Goal: Task Accomplishment & Management: Manage account settings

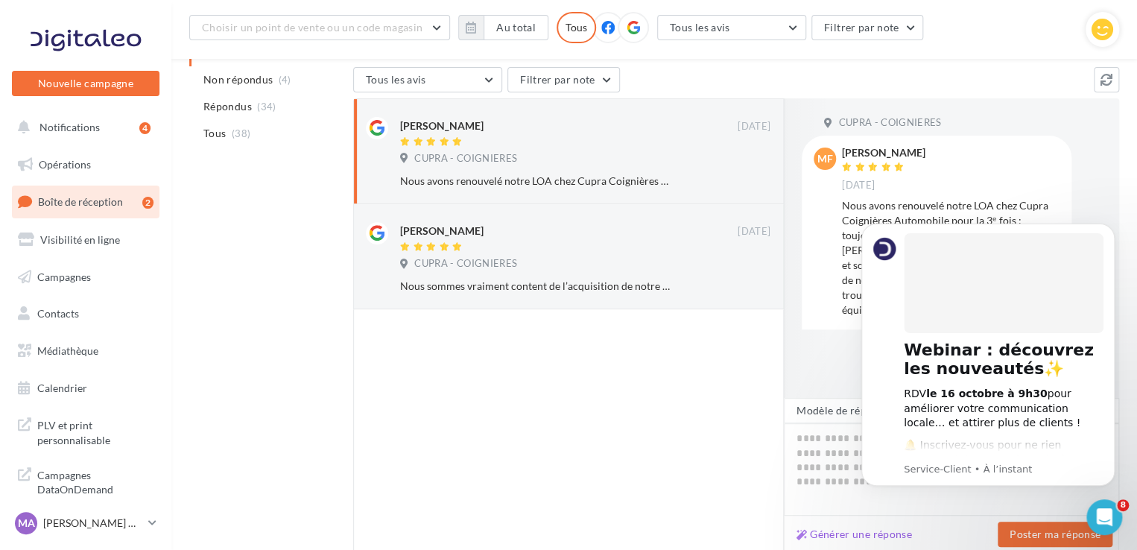
scroll to position [145, 0]
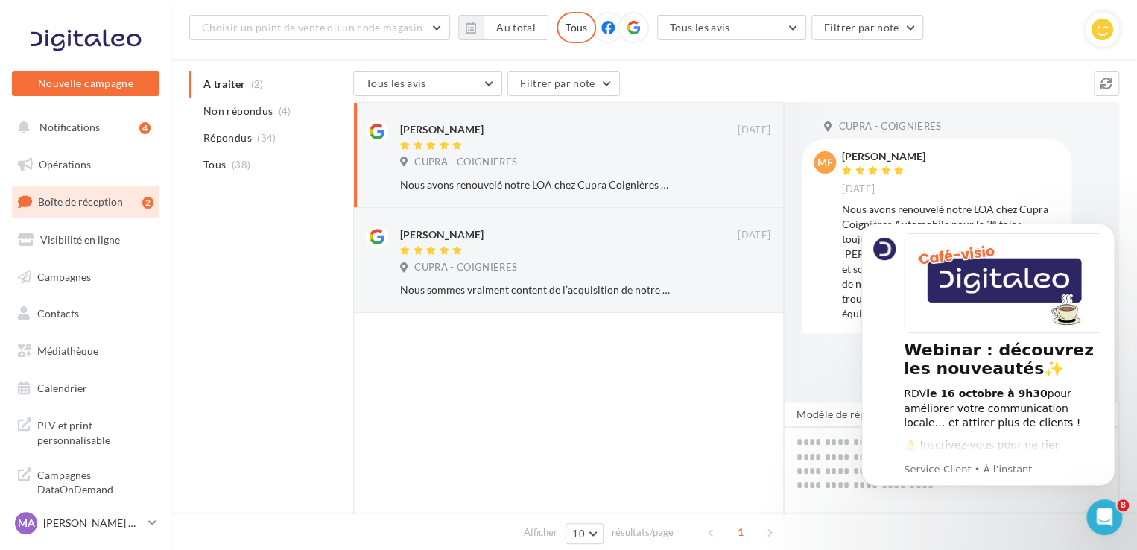
click at [627, 30] on icon at bounding box center [633, 27] width 13 height 13
click at [99, 251] on link "Visibilité en ligne" at bounding box center [86, 239] width 154 height 31
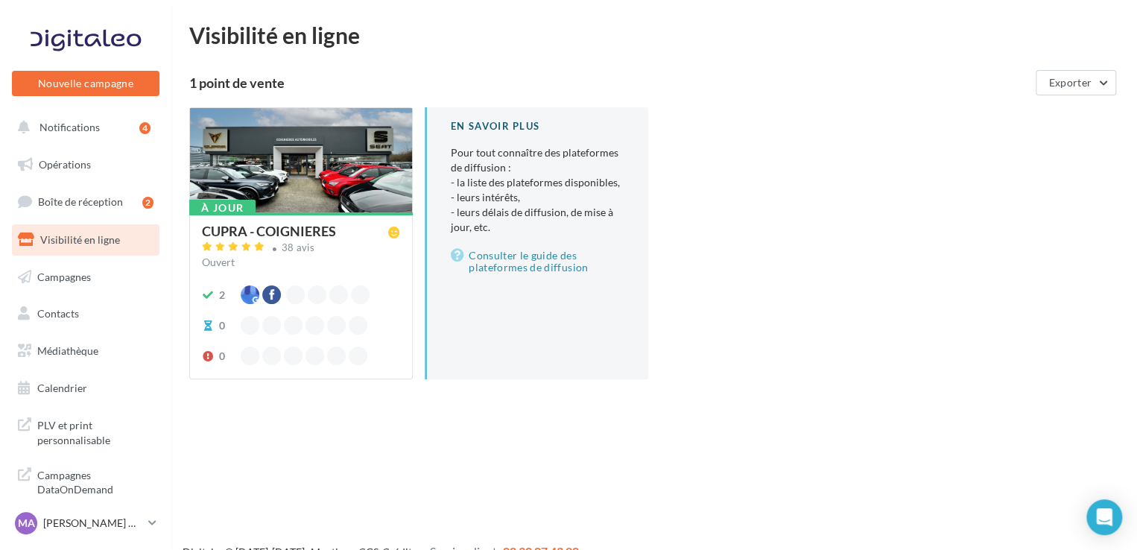
click at [291, 150] on div at bounding box center [301, 161] width 222 height 106
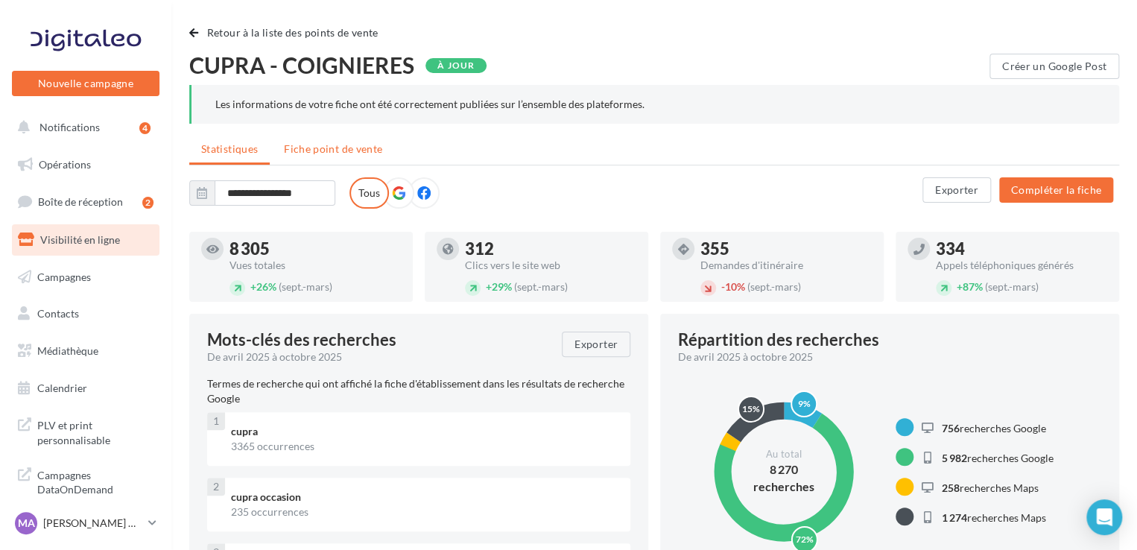
click at [347, 151] on span "Fiche point de vente" at bounding box center [333, 148] width 98 height 13
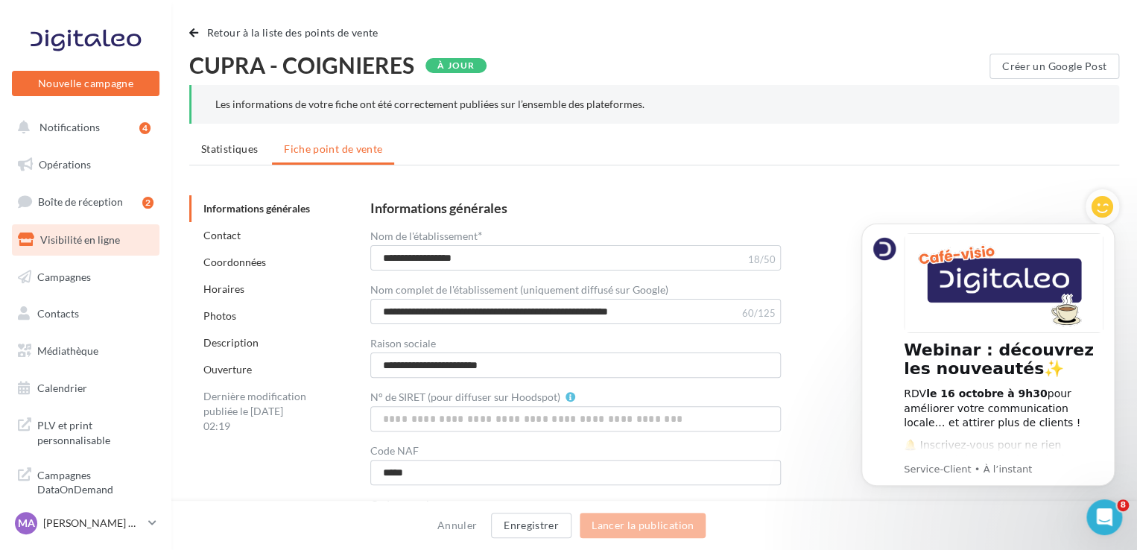
scroll to position [71, 0]
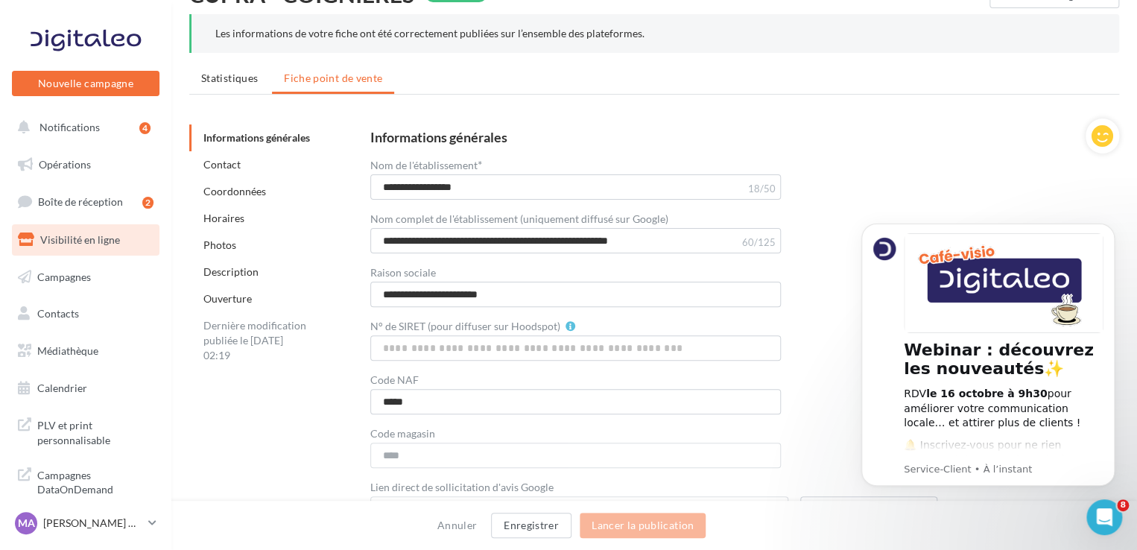
click at [227, 219] on link "Horaires" at bounding box center [223, 218] width 41 height 13
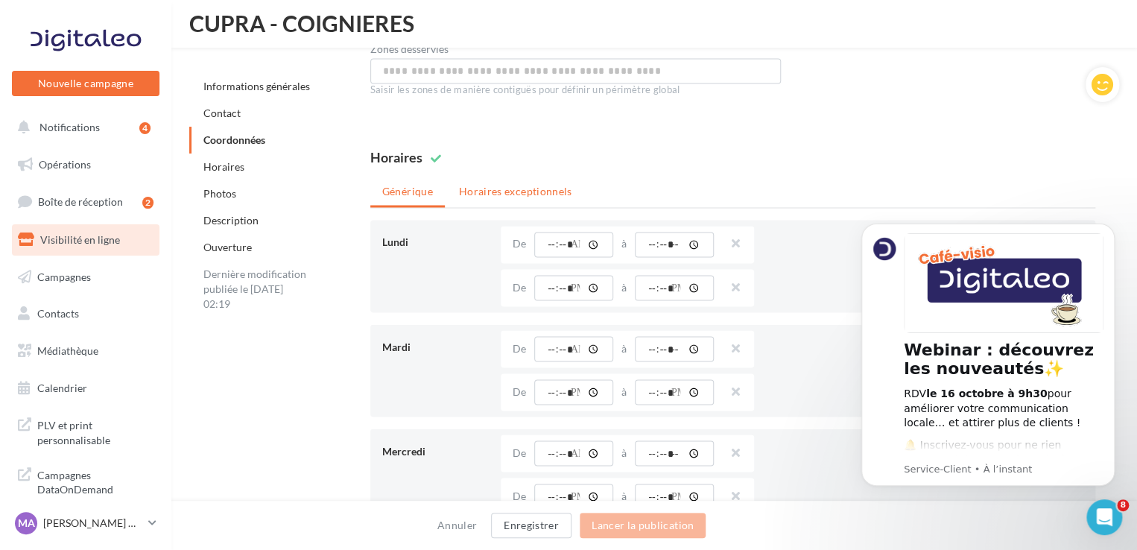
click at [507, 198] on li "Horaires exceptionnels" at bounding box center [515, 191] width 137 height 27
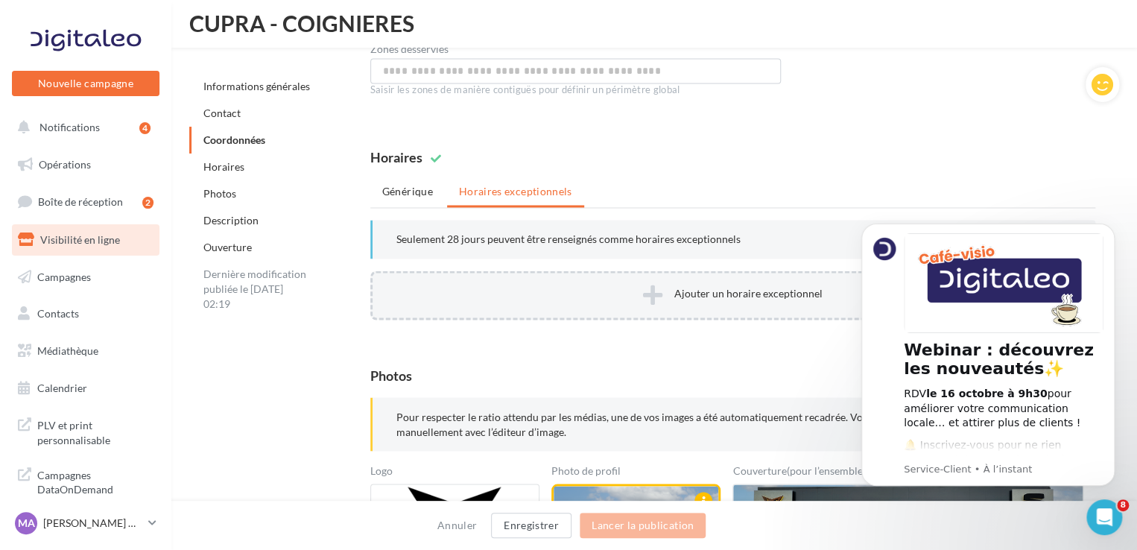
click at [680, 279] on button "Ajouter un horaire exceptionnel" at bounding box center [732, 294] width 725 height 49
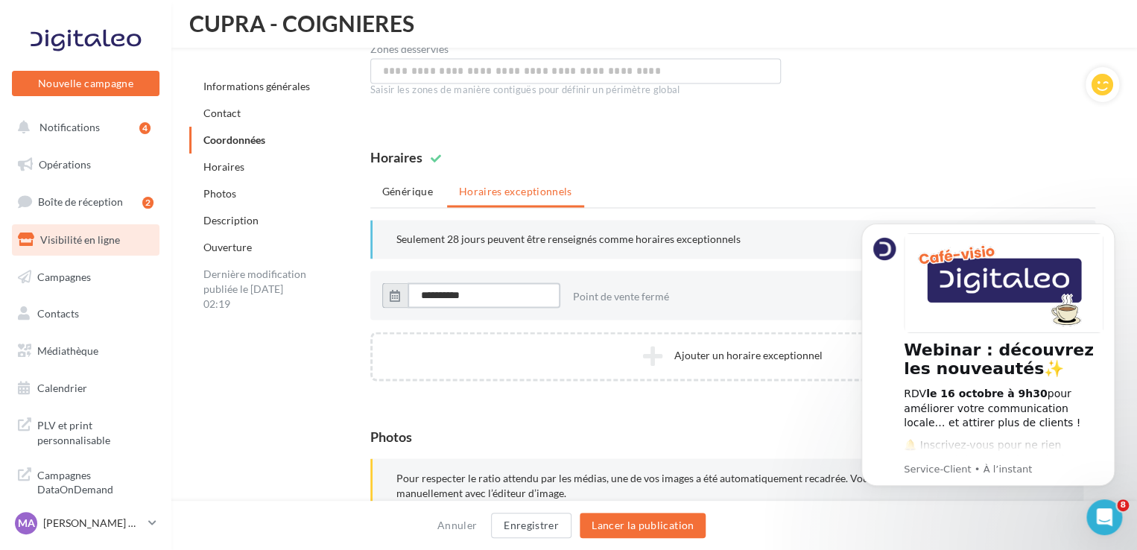
click at [504, 290] on input "**********" at bounding box center [484, 294] width 153 height 25
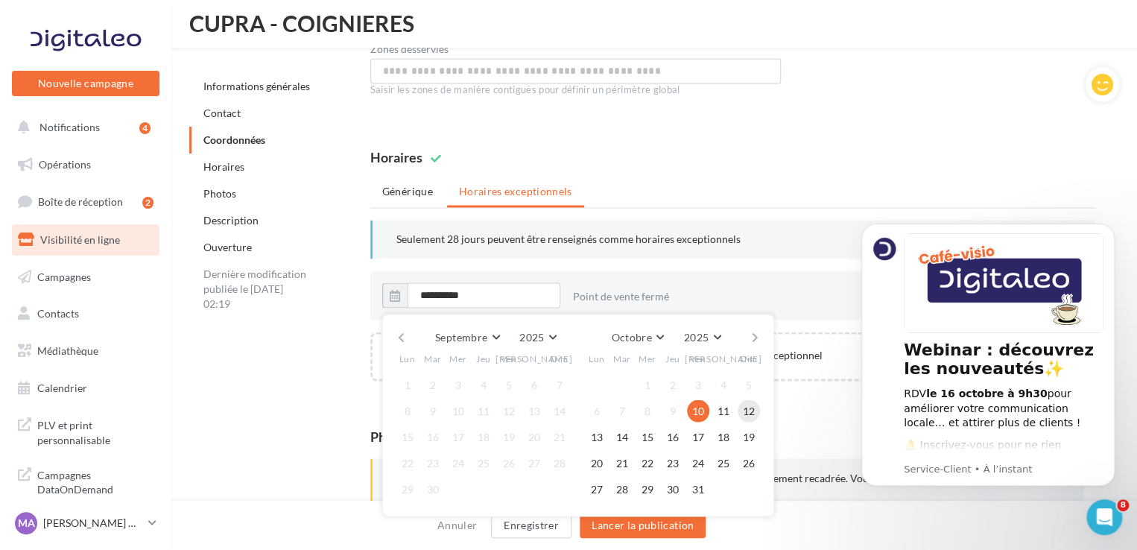
click at [757, 406] on button "12" at bounding box center [749, 410] width 22 height 22
type input "**********"
click at [781, 279] on div "Point de vente fermé" at bounding box center [743, 294] width 341 height 37
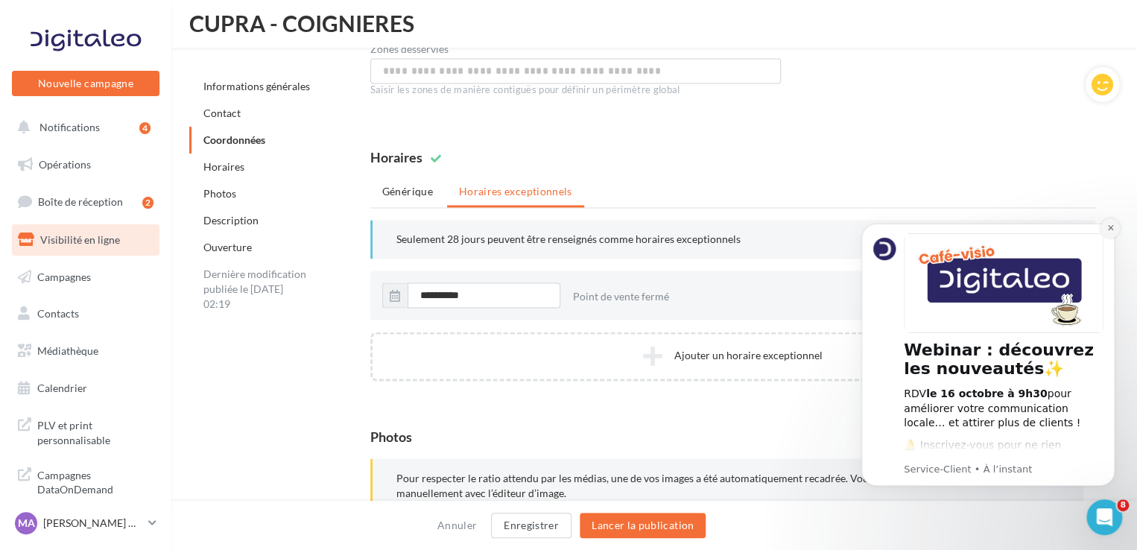
click at [1110, 232] on icon "Dismiss notification" at bounding box center [1111, 228] width 8 height 8
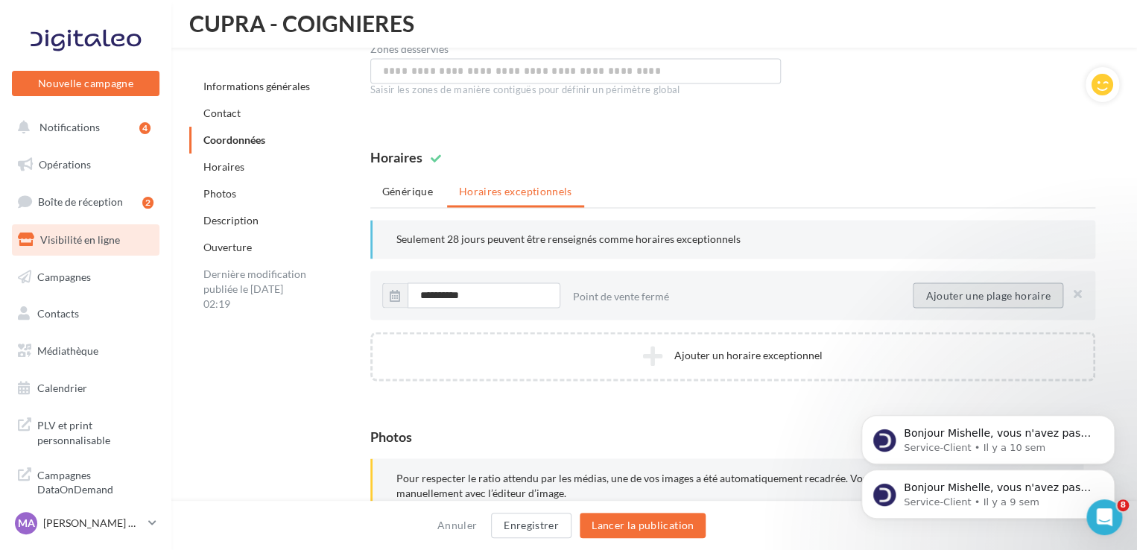
click at [1007, 300] on button "Ajouter une plage horaire" at bounding box center [988, 294] width 151 height 25
click at [626, 289] on input "time" at bounding box center [646, 294] width 79 height 25
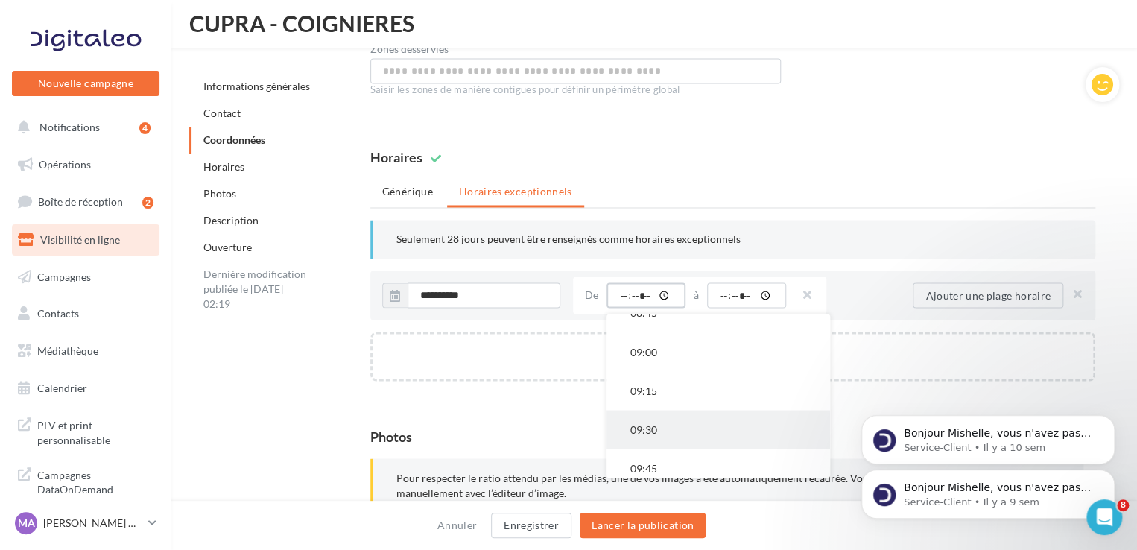
scroll to position [1410, 0]
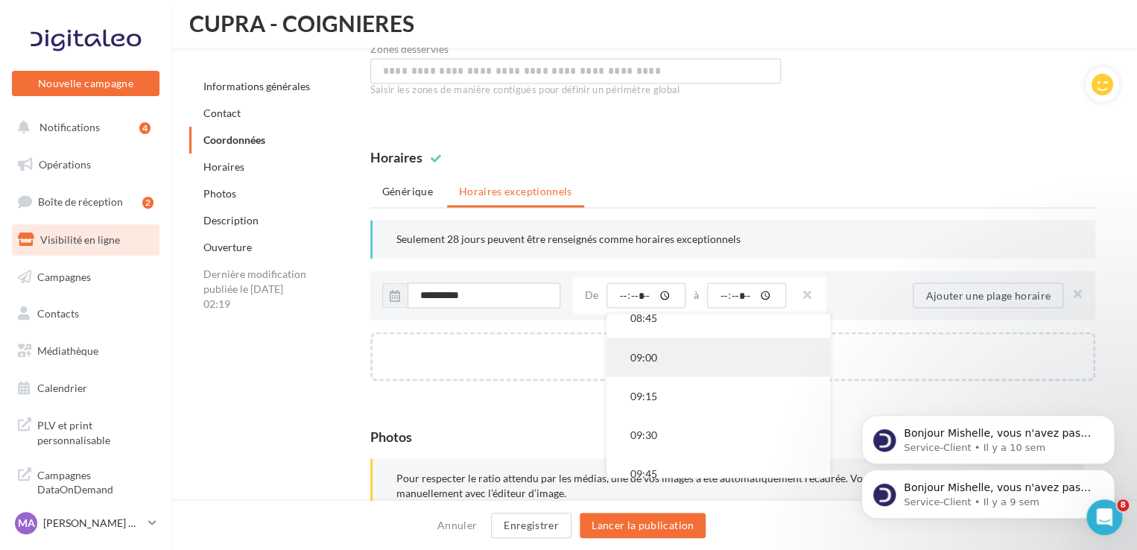
click at [659, 363] on button "09:00" at bounding box center [719, 357] width 224 height 39
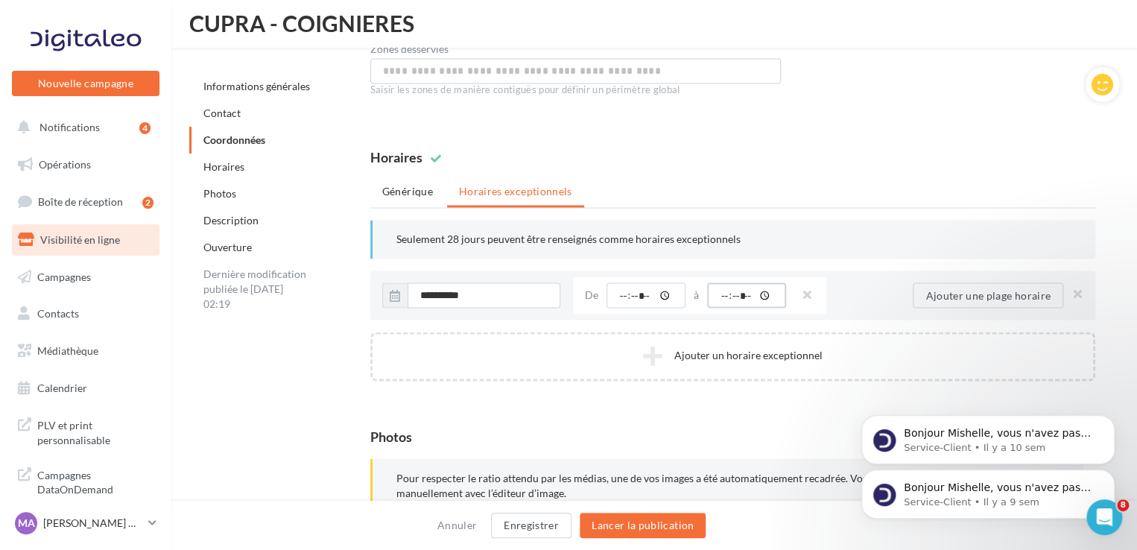
click at [727, 293] on input "time" at bounding box center [746, 294] width 79 height 25
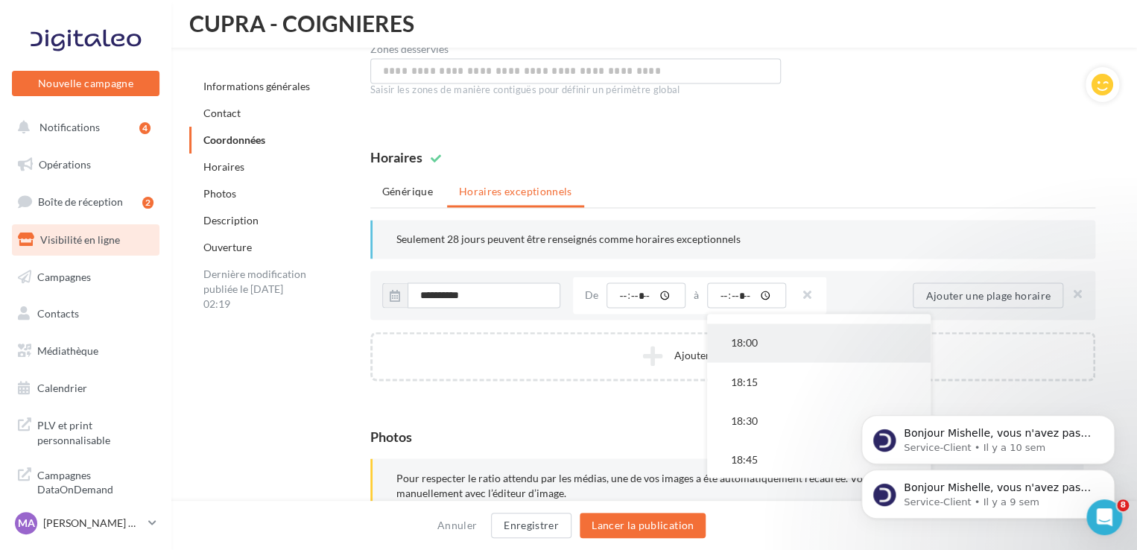
click at [749, 341] on button "18:00" at bounding box center [819, 342] width 224 height 39
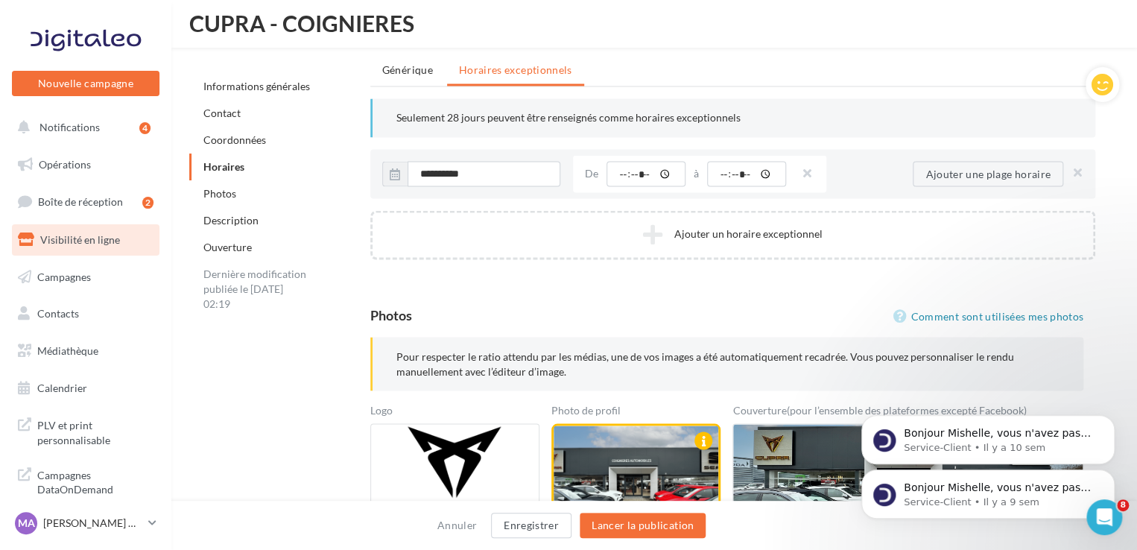
scroll to position [1300, 0]
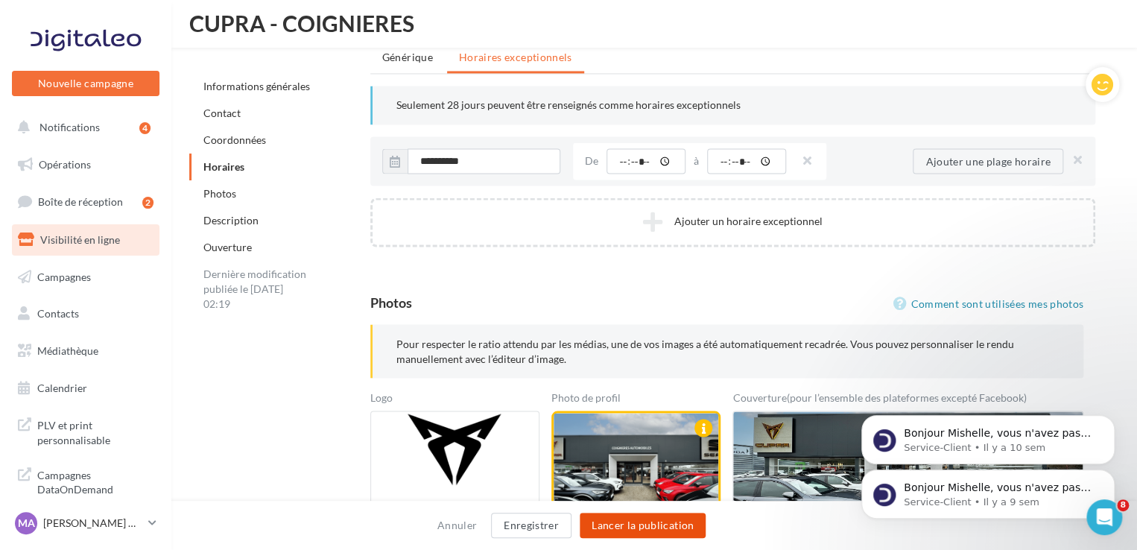
click at [635, 530] on button "Lancer la publication" at bounding box center [643, 525] width 126 height 25
click at [668, 519] on button "Lancer la publication" at bounding box center [643, 525] width 126 height 25
click at [534, 522] on button "Enregistrer" at bounding box center [531, 525] width 80 height 25
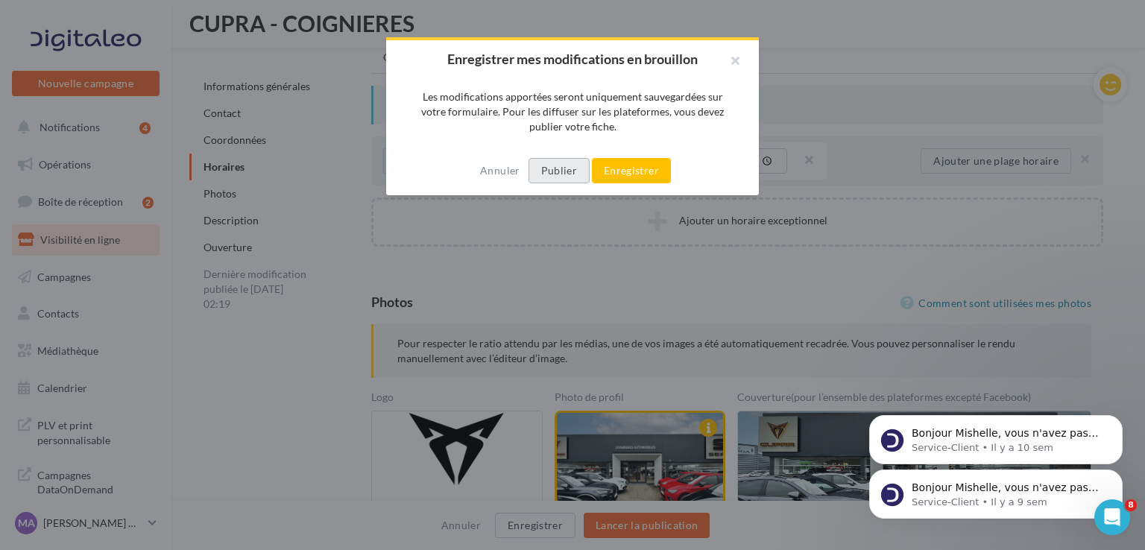
click at [563, 174] on button "Publier" at bounding box center [558, 170] width 61 height 25
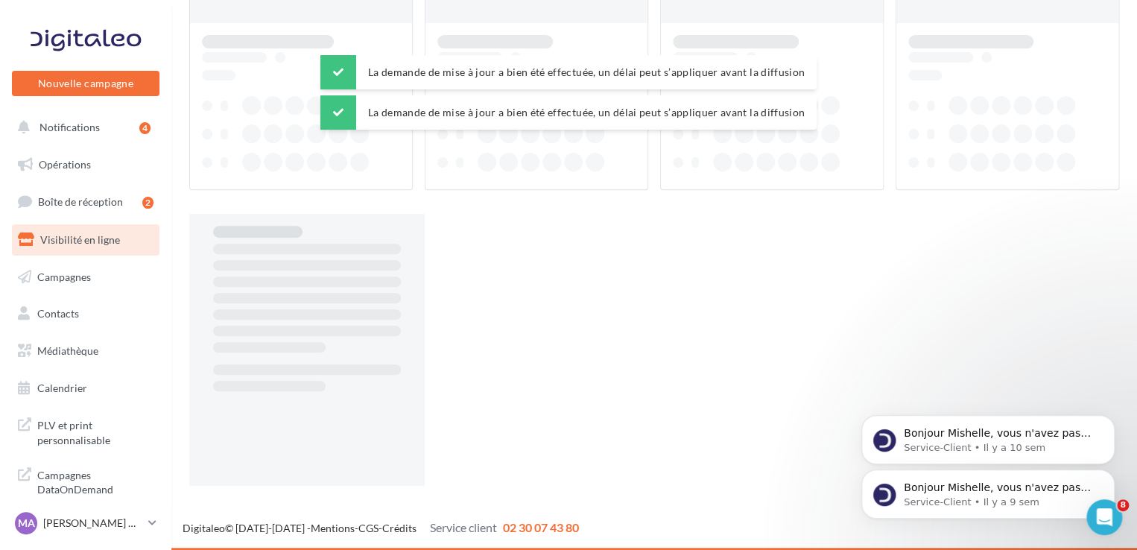
scroll to position [24, 0]
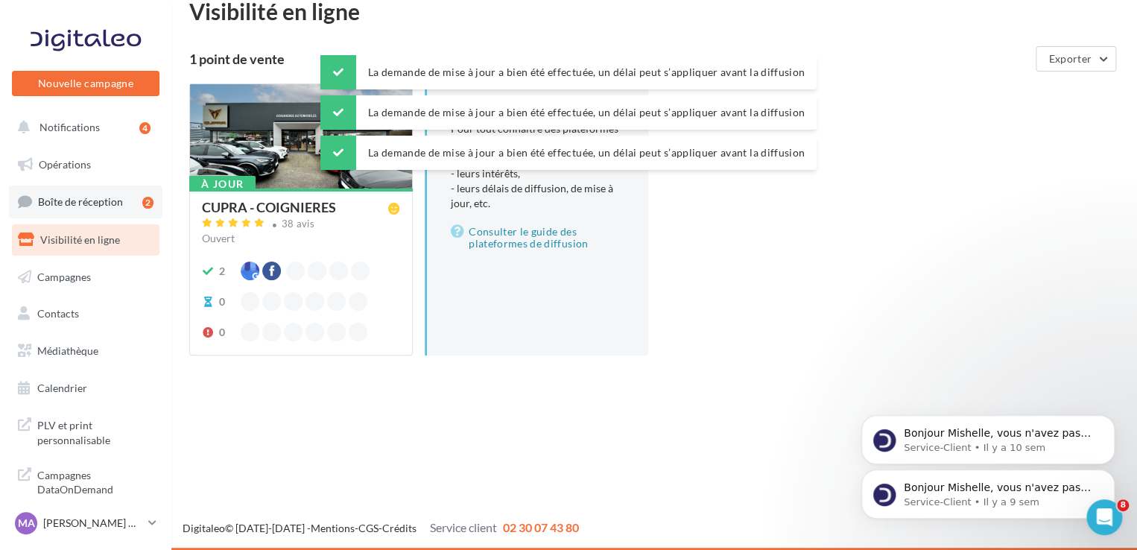
click at [111, 194] on link "Boîte de réception 2" at bounding box center [86, 202] width 154 height 32
